Goal: Task Accomplishment & Management: Complete application form

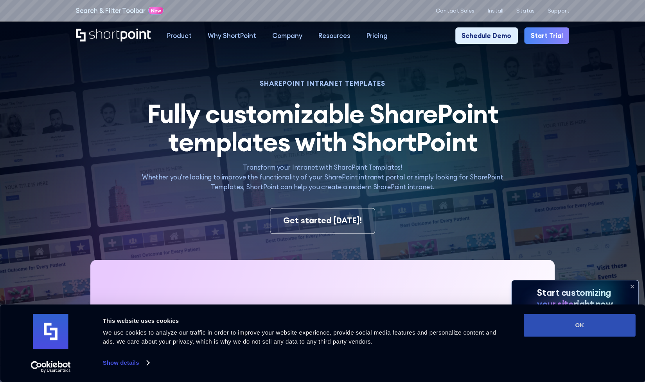
click at [581, 320] on button "OK" at bounding box center [580, 324] width 112 height 23
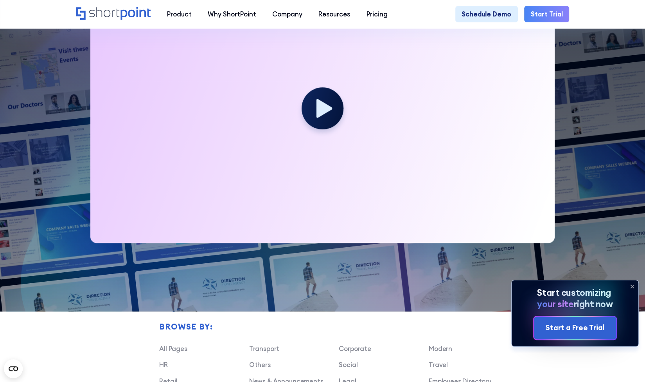
scroll to position [352, 0]
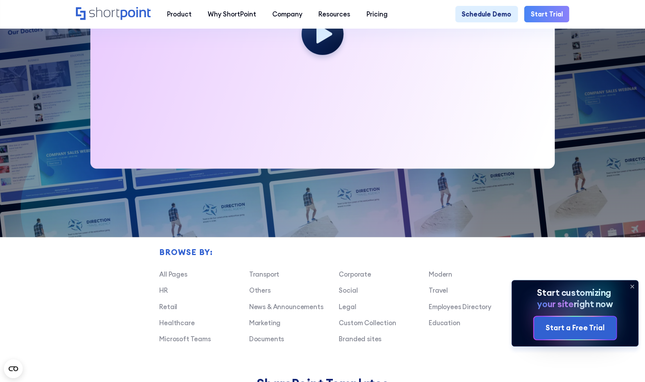
click at [630, 288] on icon at bounding box center [632, 286] width 13 height 13
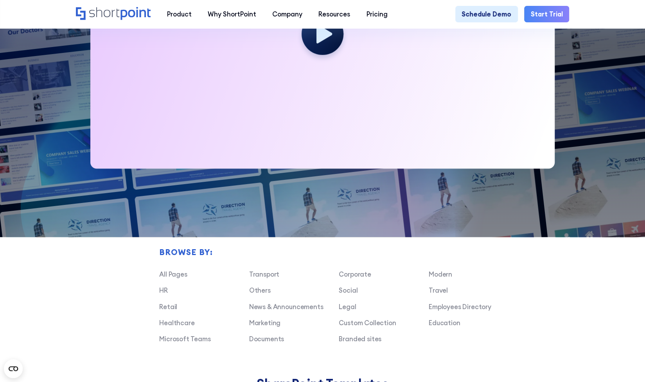
drag, startPoint x: 353, startPoint y: 341, endPoint x: 323, endPoint y: 240, distance: 105.2
click at [323, 240] on div "Browse by: All Pages Transport Corporate Modern HR Others Social Travel Retail …" at bounding box center [322, 271] width 493 height 207
click at [368, 342] on link "Branded sites" at bounding box center [360, 339] width 43 height 8
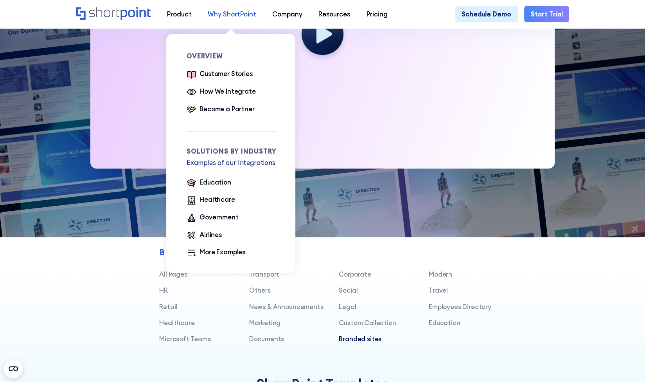
click at [221, 13] on div "Why ShortPoint" at bounding box center [232, 14] width 49 height 10
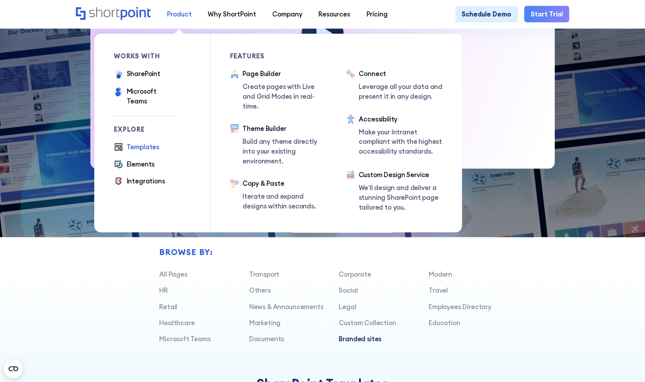
click at [185, 15] on div "Product" at bounding box center [179, 14] width 25 height 10
click at [149, 74] on div "SharePoint" at bounding box center [144, 74] width 34 height 10
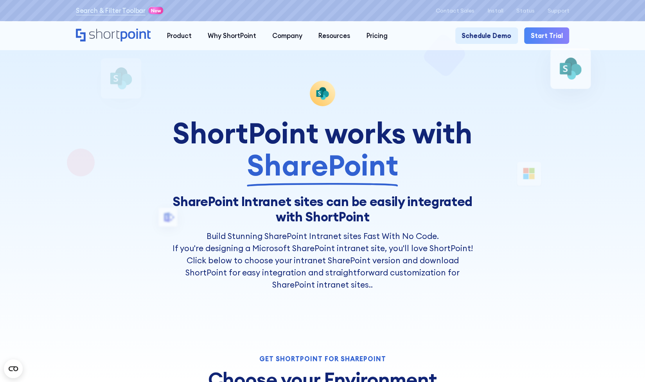
click at [551, 37] on link "Start Trial" at bounding box center [546, 35] width 45 height 16
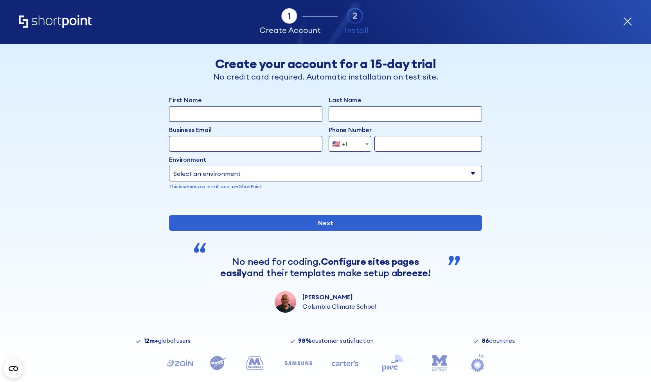
click at [234, 114] on input "First Name" at bounding box center [245, 114] width 153 height 16
type input "gary"
click at [354, 120] on input "Last Name" at bounding box center [405, 114] width 153 height 16
type input "smith"
click at [265, 142] on input "Business Email" at bounding box center [245, 144] width 153 height 16
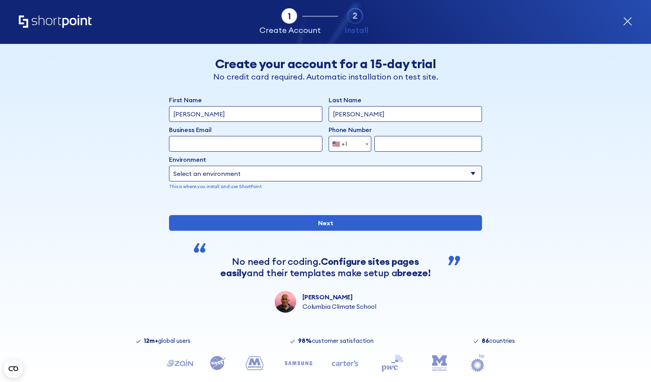
type input "gary@ljs-aviation.com"
click at [333, 140] on div "🇺🇸 +1" at bounding box center [339, 144] width 15 height 16
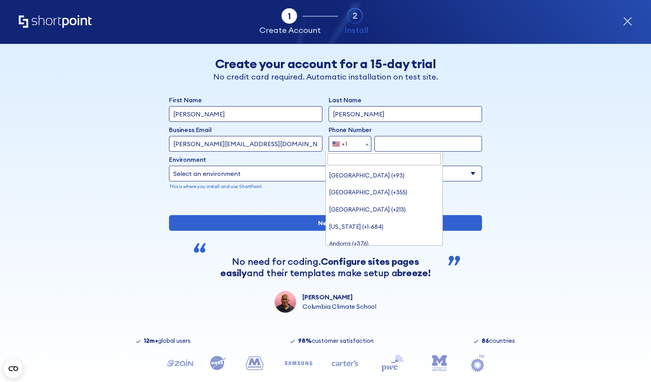
scroll to position [3787, 0]
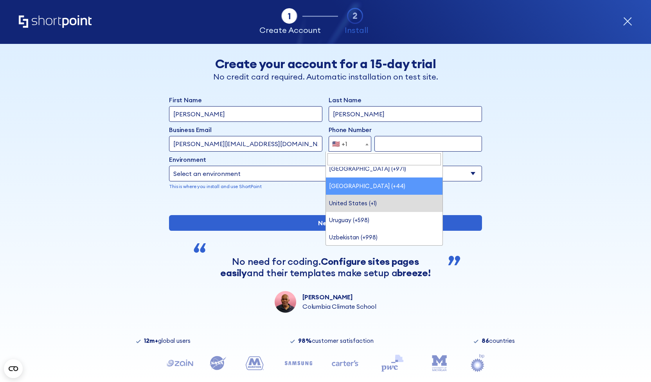
select select "+44"
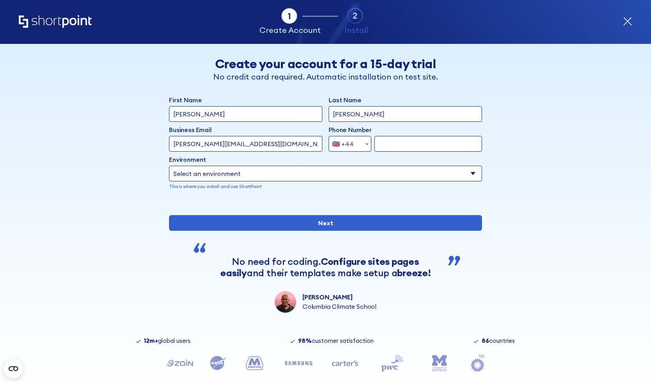
click at [414, 151] on div "First Name gary Last Name smith Business Email Invalid Email Address gary@ljs-a…" at bounding box center [325, 148] width 313 height 107
click at [414, 146] on input "form" at bounding box center [428, 144] width 108 height 16
type input "7807164775"
click at [374, 179] on select "Select an environment Microsoft 365 SharePoint Online SharePoint 2019 (On-Premi…" at bounding box center [325, 174] width 313 height 16
select select "SharePoint Online"
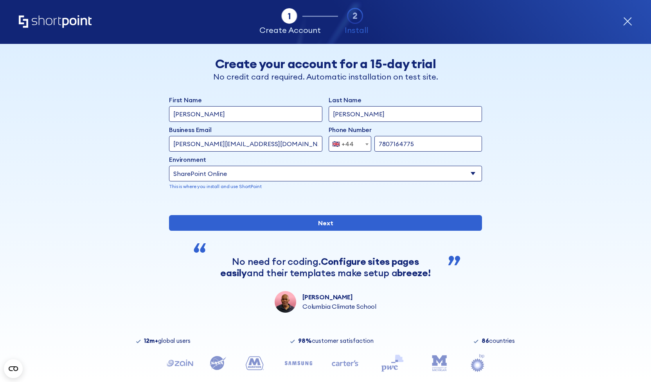
click at [169, 166] on select "Select an environment Microsoft 365 SharePoint Online SharePoint 2019 (On-Premi…" at bounding box center [325, 174] width 313 height 16
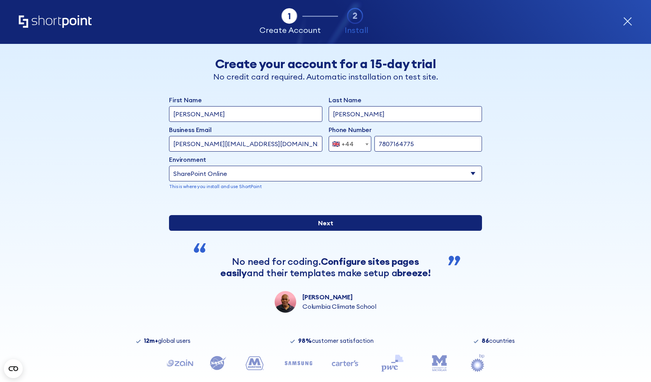
click at [310, 230] on input "Next" at bounding box center [325, 223] width 313 height 16
